Goal: Task Accomplishment & Management: Complete application form

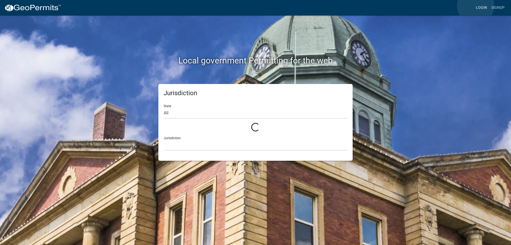
click at [476, 6] on link "Login" at bounding box center [481, 8] width 15 height 10
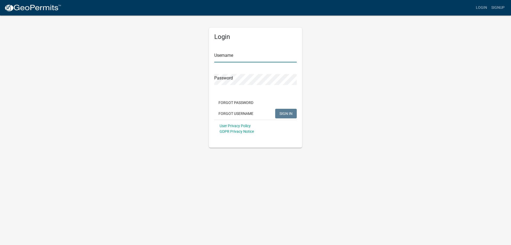
type input "[PERSON_NAME]"
click at [285, 112] on span "SIGN IN" at bounding box center [285, 113] width 13 height 4
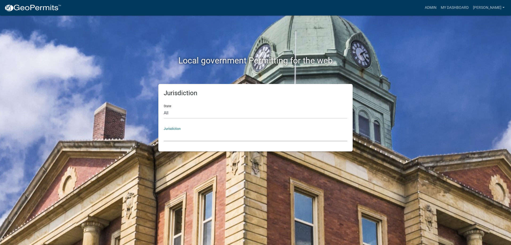
click at [197, 137] on select "[GEOGRAPHIC_DATA], [US_STATE] [GEOGRAPHIC_DATA], [US_STATE][PERSON_NAME][GEOGRA…" at bounding box center [256, 135] width 184 height 11
